Goal: Transaction & Acquisition: Purchase product/service

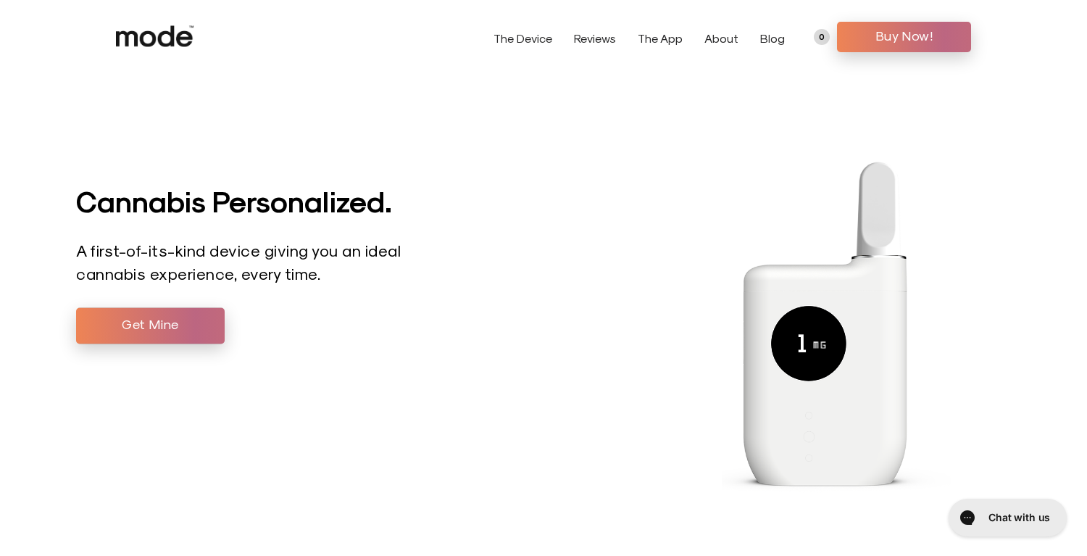
click at [542, 41] on link "The Device" at bounding box center [522, 38] width 59 height 14
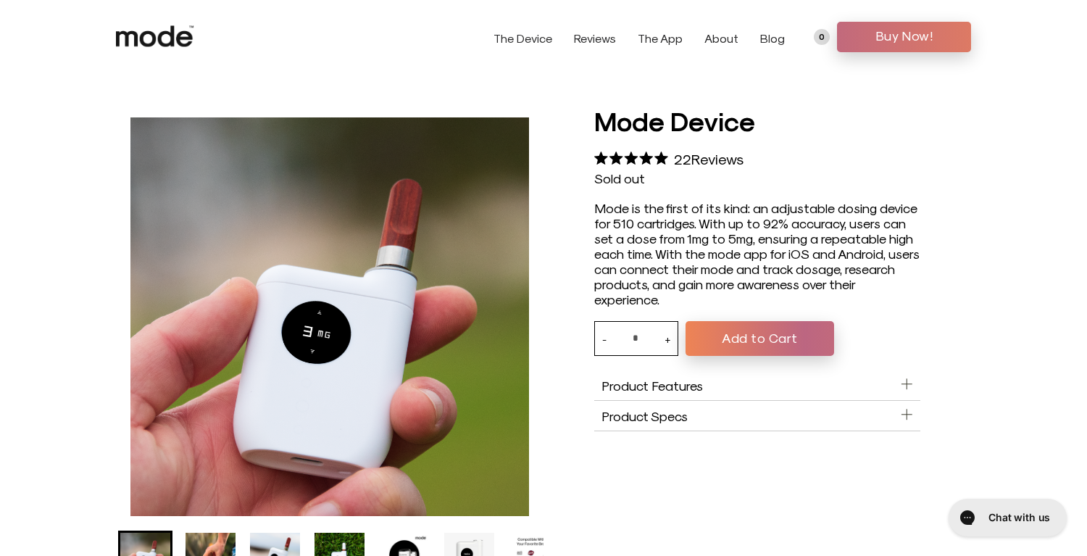
click at [898, 38] on span "Buy Now!" at bounding box center [904, 36] width 112 height 22
click at [719, 336] on button "Add to Cart" at bounding box center [759, 338] width 149 height 35
click at [741, 343] on button "Add to Cart" at bounding box center [759, 338] width 149 height 35
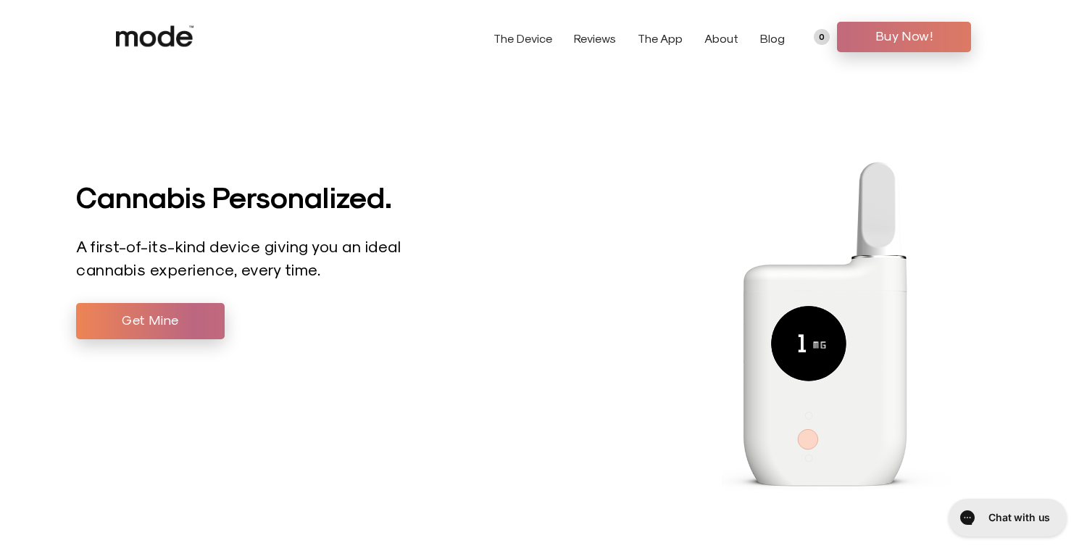
click at [867, 33] on span "Buy Now!" at bounding box center [904, 36] width 112 height 22
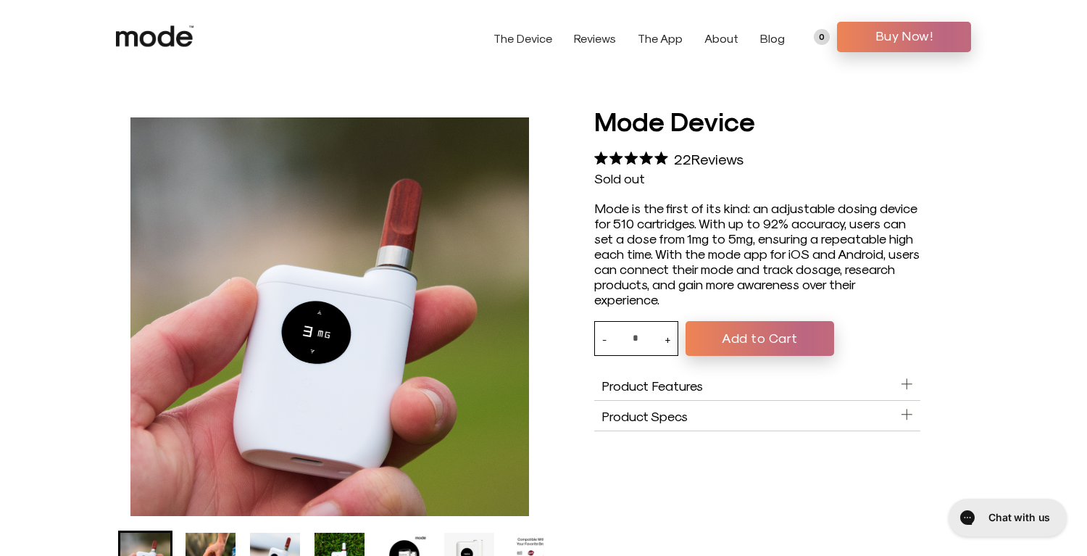
click at [644, 393] on span "Product Features" at bounding box center [651, 385] width 101 height 15
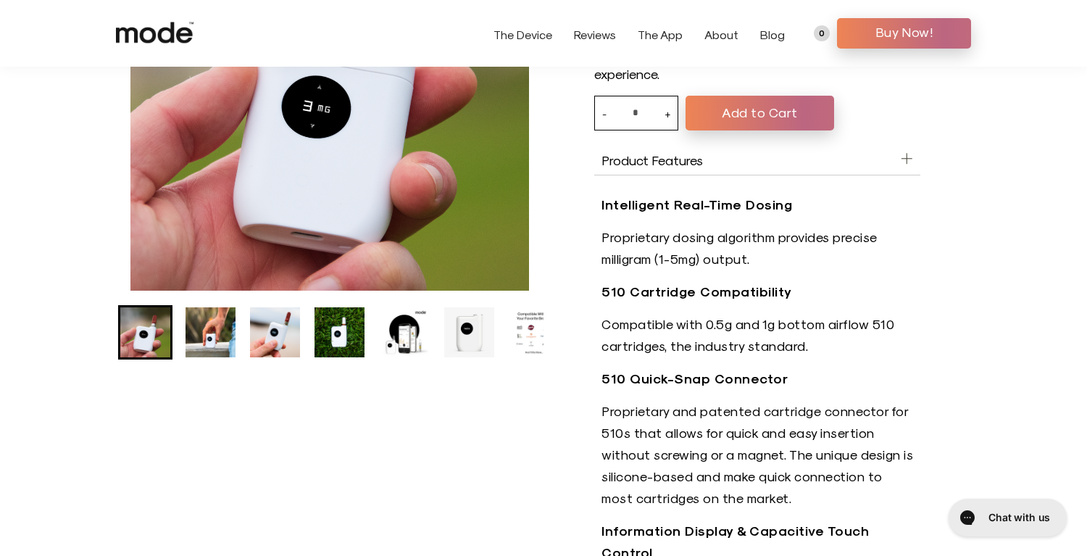
scroll to position [157, 0]
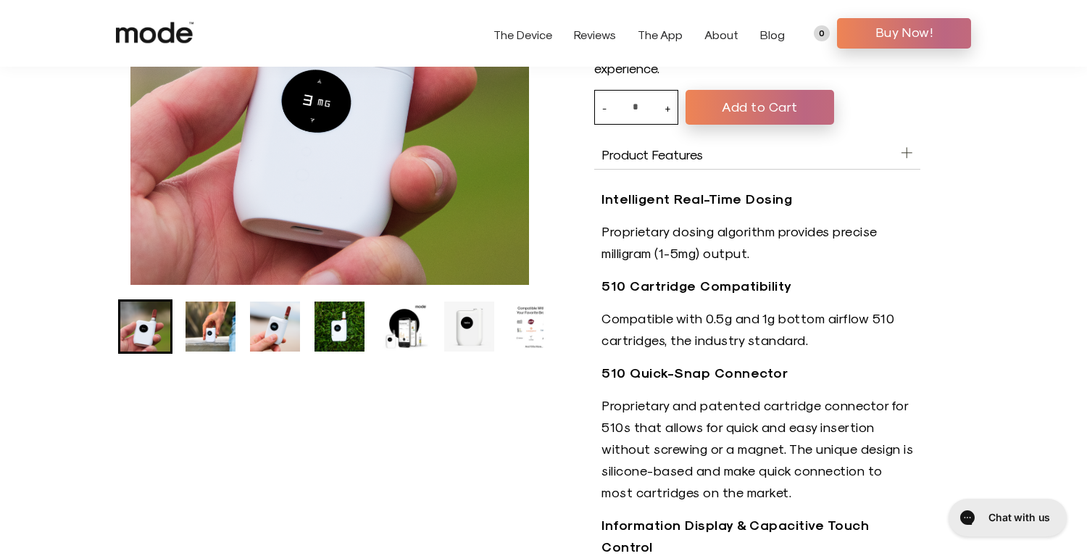
click at [323, 313] on img "Go to slide 4" at bounding box center [339, 326] width 50 height 50
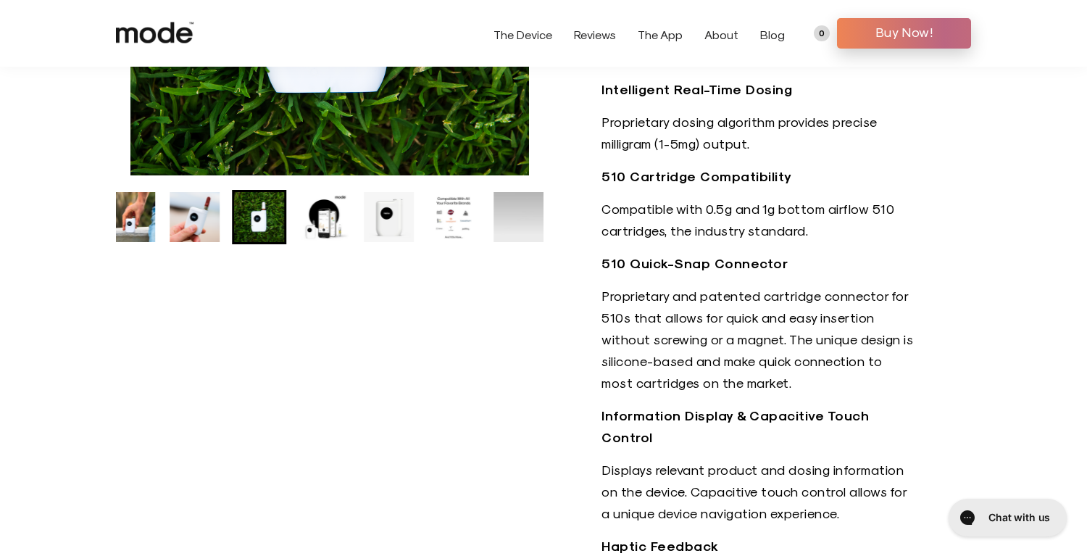
scroll to position [0, 0]
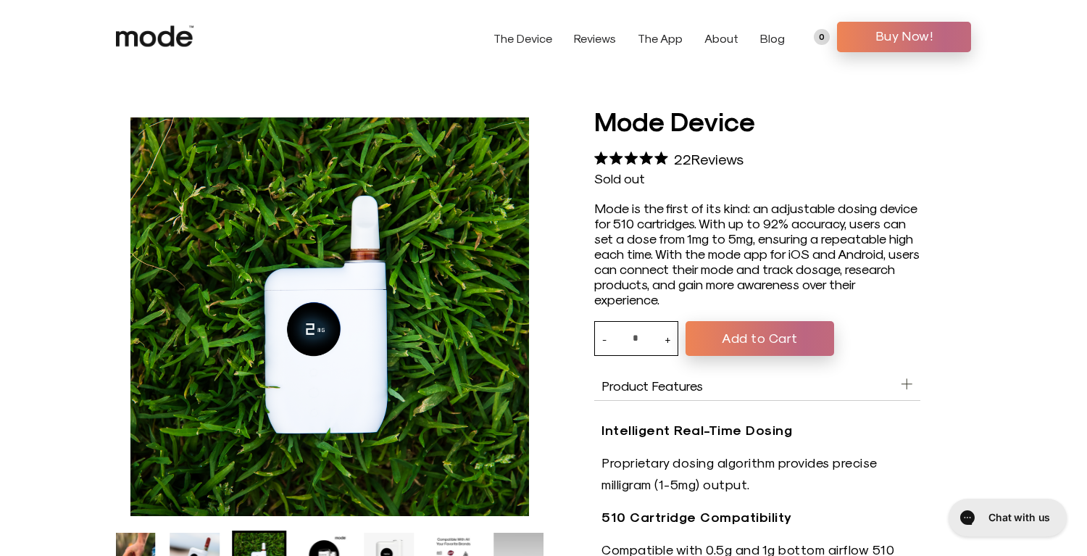
click at [762, 341] on button "Add to Cart" at bounding box center [759, 338] width 149 height 35
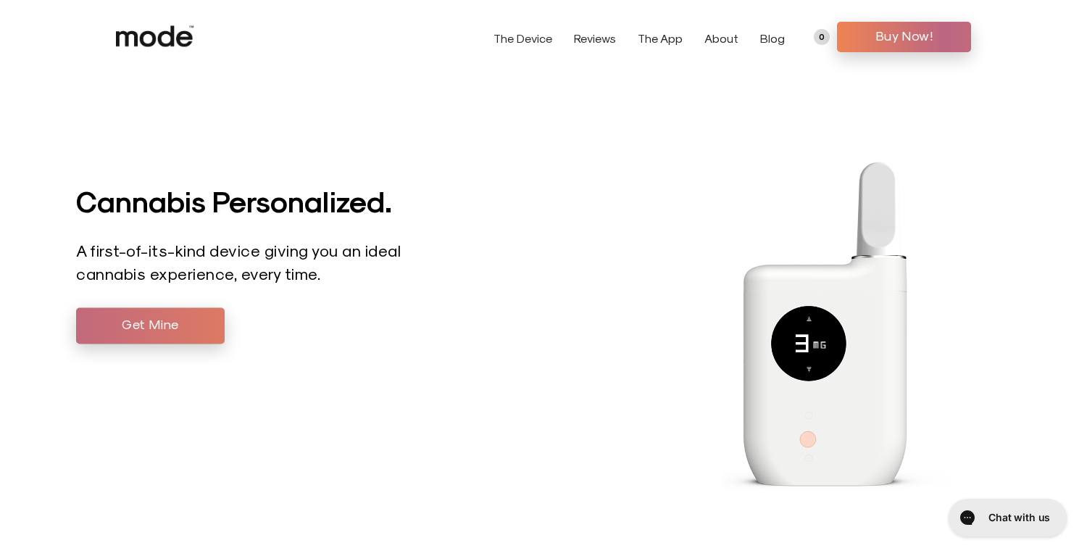
click at [128, 320] on span "Get Mine" at bounding box center [150, 325] width 127 height 22
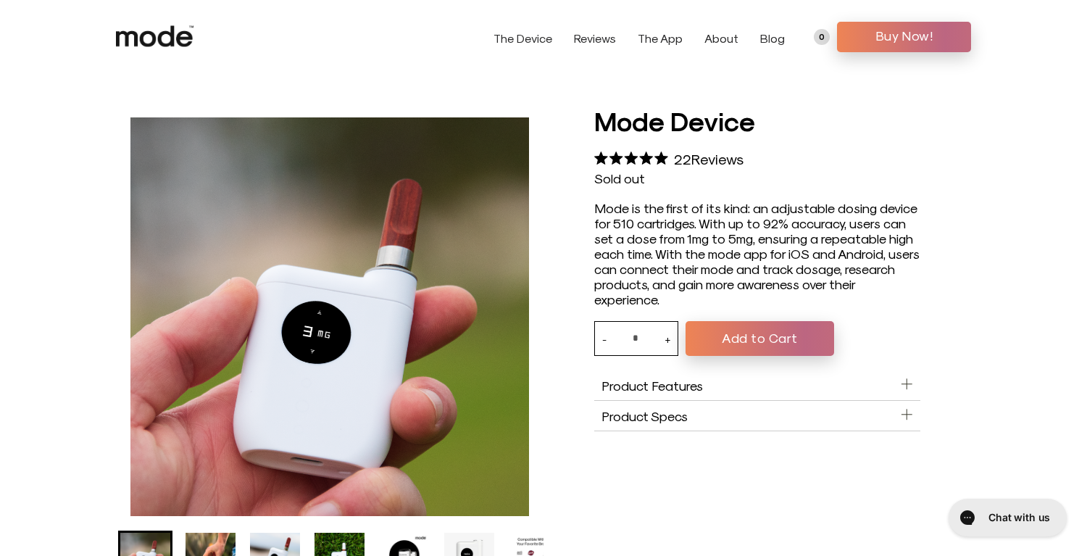
click at [659, 36] on link "The App" at bounding box center [660, 38] width 45 height 14
